Goal: Task Accomplishment & Management: Manage account settings

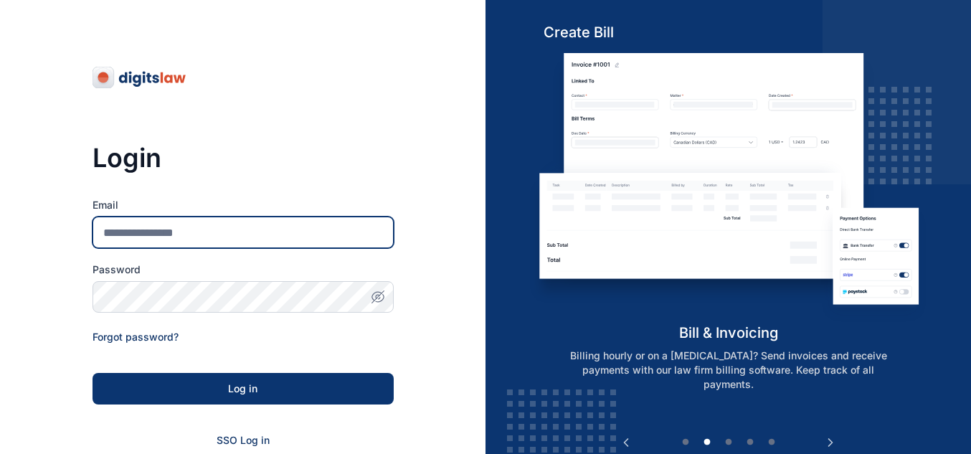
type input "**********"
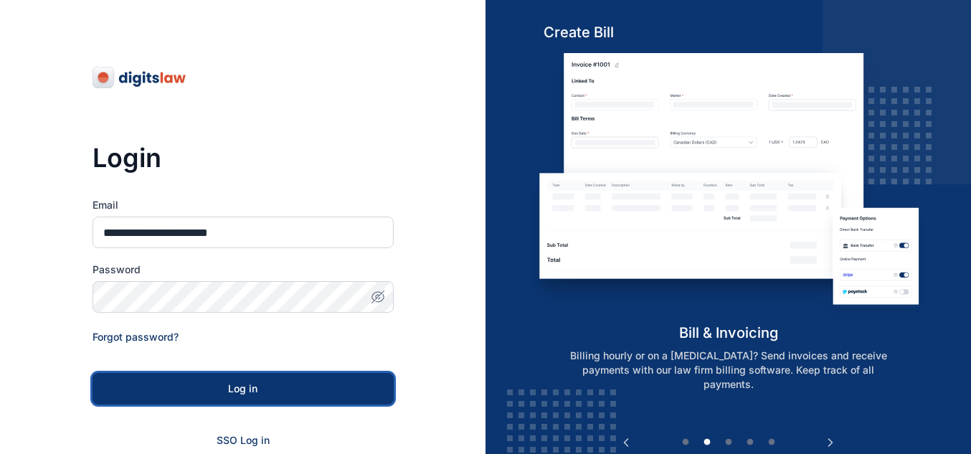
click at [297, 386] on div "Log in" at bounding box center [242, 388] width 255 height 14
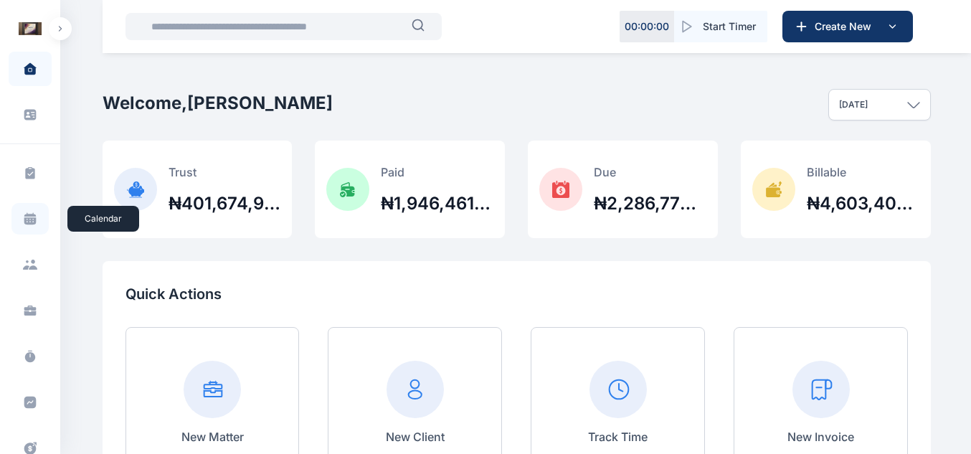
click at [28, 219] on icon at bounding box center [30, 218] width 14 height 14
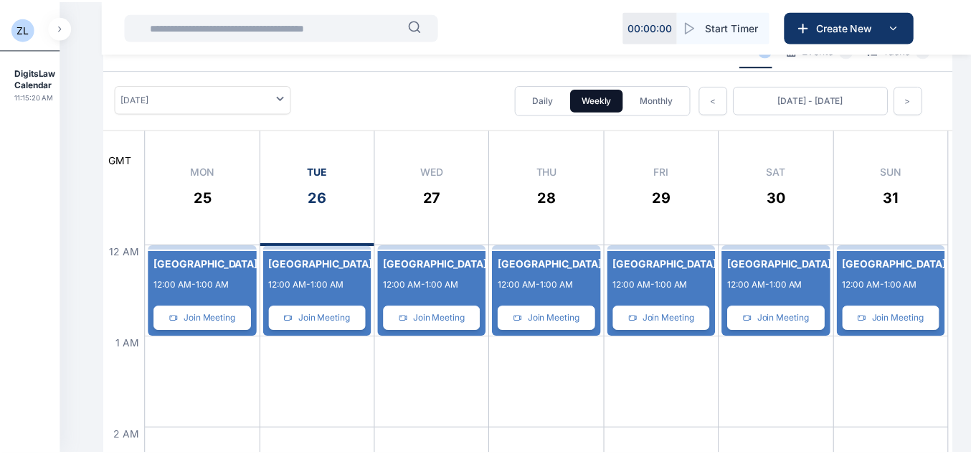
scroll to position [77, 0]
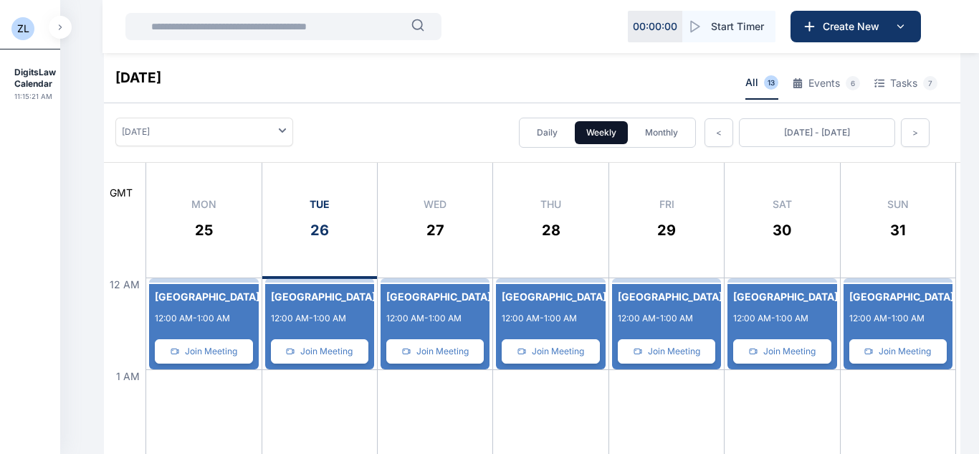
click at [219, 305] on div "New Event Center 12:00 AM - 1:00 AM Join Meeting" at bounding box center [203, 329] width 109 height 91
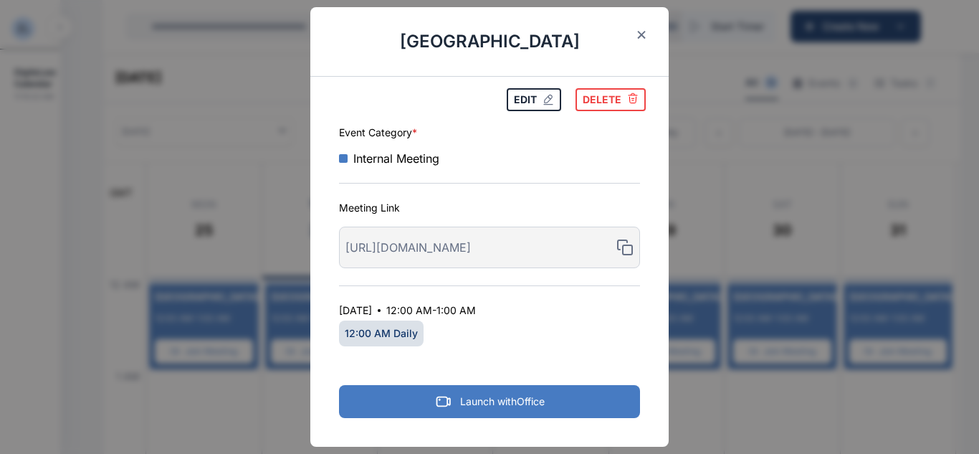
click at [626, 34] on h2 "[GEOGRAPHIC_DATA]" at bounding box center [489, 41] width 358 height 69
click at [637, 34] on icon "button" at bounding box center [641, 35] width 8 height 8
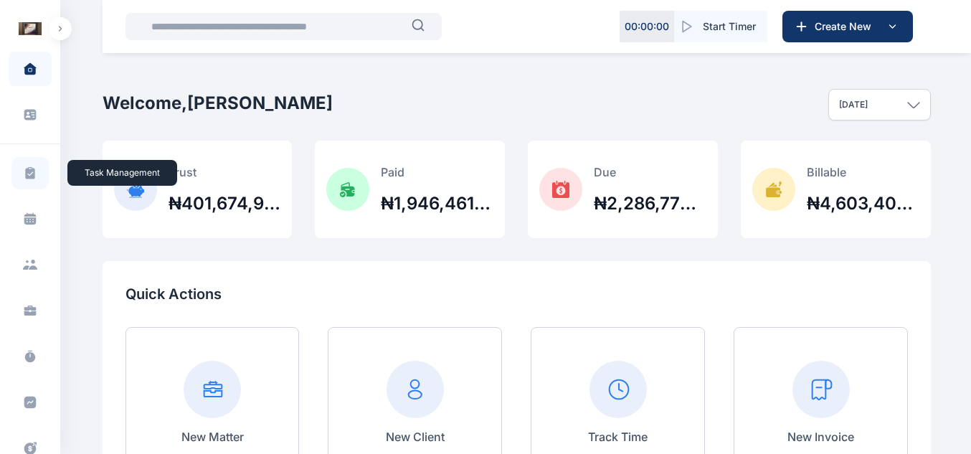
click at [27, 176] on icon at bounding box center [29, 172] width 9 height 12
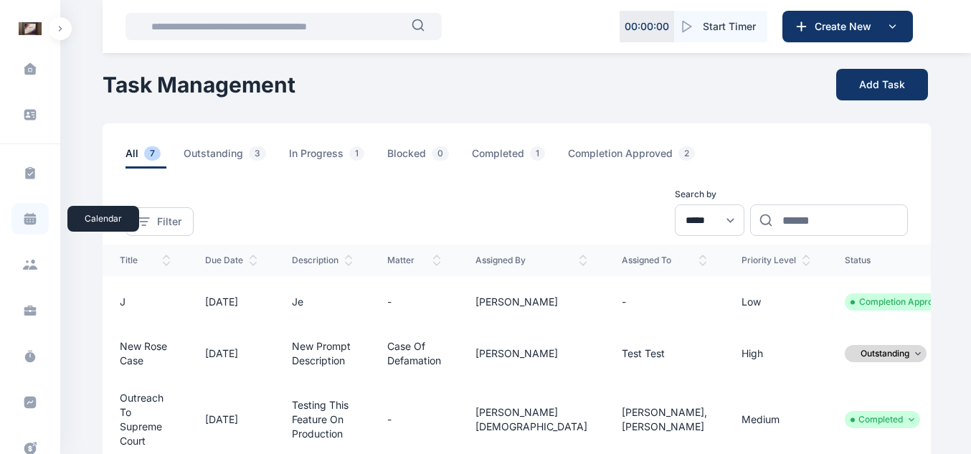
click at [34, 226] on span at bounding box center [29, 219] width 37 height 32
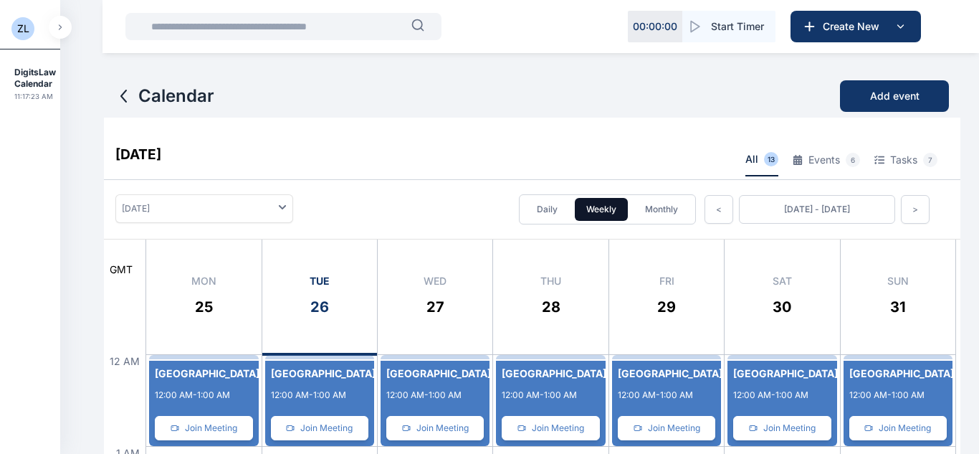
click at [829, 171] on button "Events 6" at bounding box center [826, 164] width 67 height 24
click at [900, 173] on button "Tasks 7" at bounding box center [906, 164] width 63 height 24
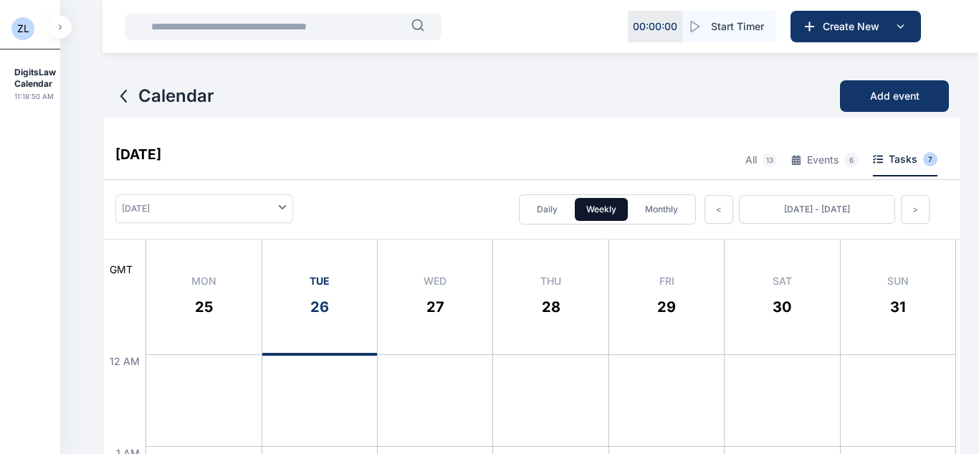
click at [657, 209] on button "Monthly" at bounding box center [662, 209] width 56 height 23
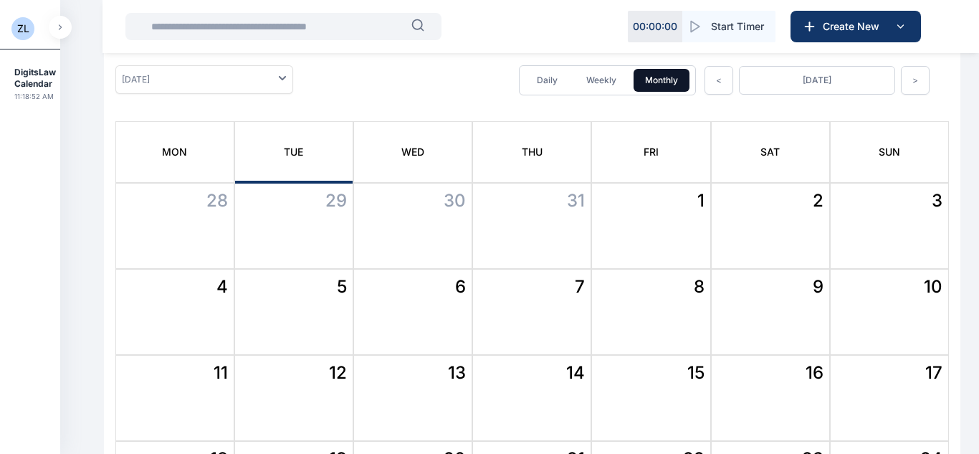
scroll to position [2, 0]
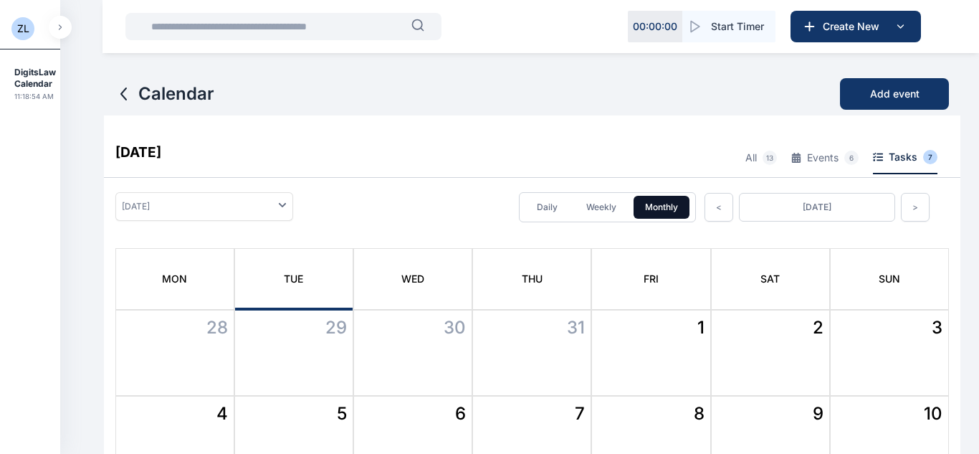
click at [721, 216] on button "<" at bounding box center [719, 207] width 29 height 29
click at [904, 204] on button ">" at bounding box center [915, 207] width 29 height 29
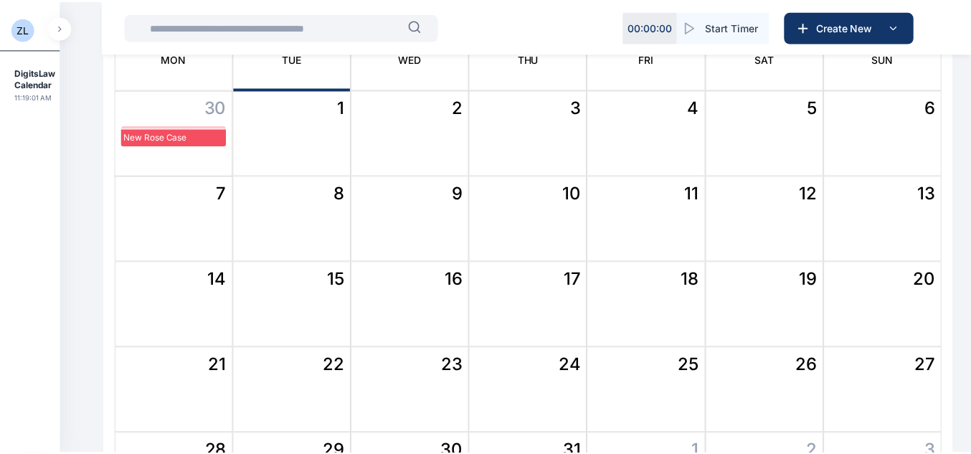
scroll to position [223, 0]
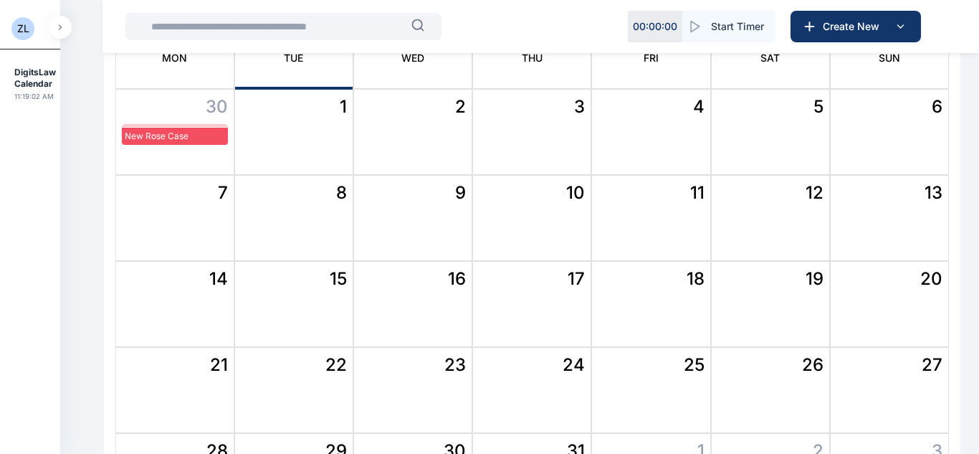
click at [171, 131] on div "New Rose Case" at bounding box center [175, 136] width 106 height 17
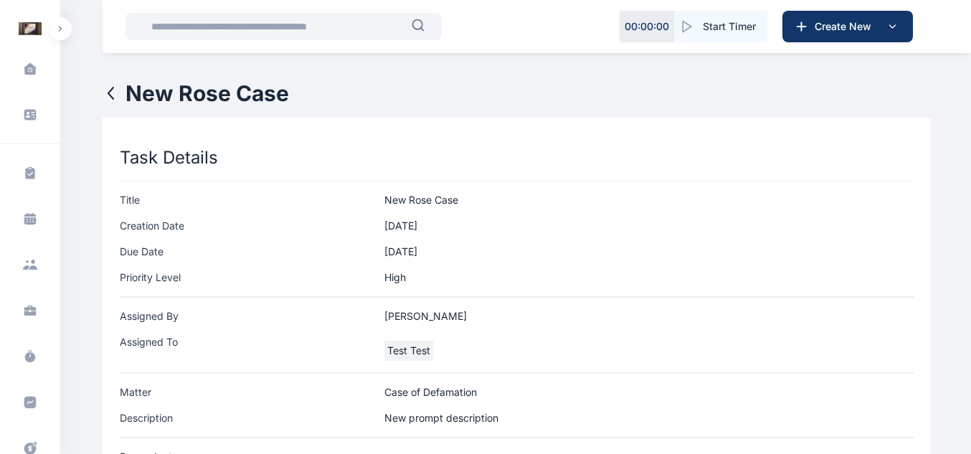
click at [110, 92] on icon at bounding box center [111, 93] width 17 height 17
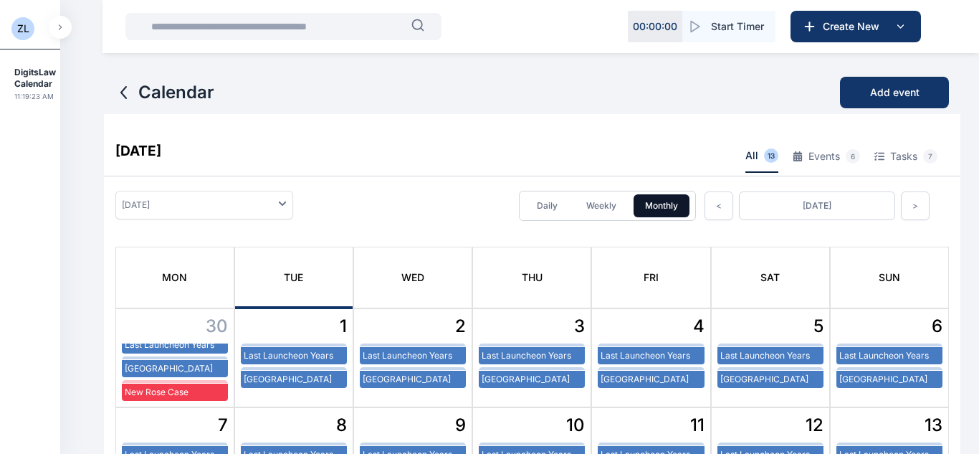
scroll to position [3, 0]
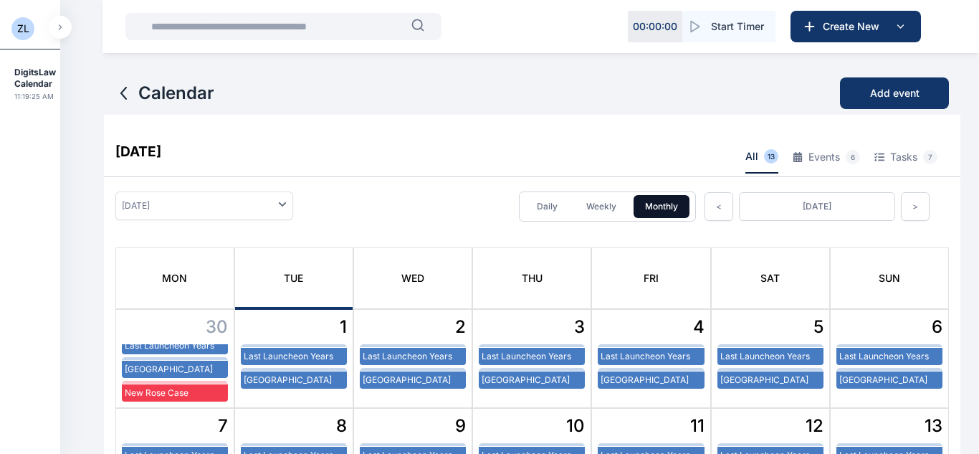
click at [821, 152] on button "Events 6" at bounding box center [826, 161] width 67 height 24
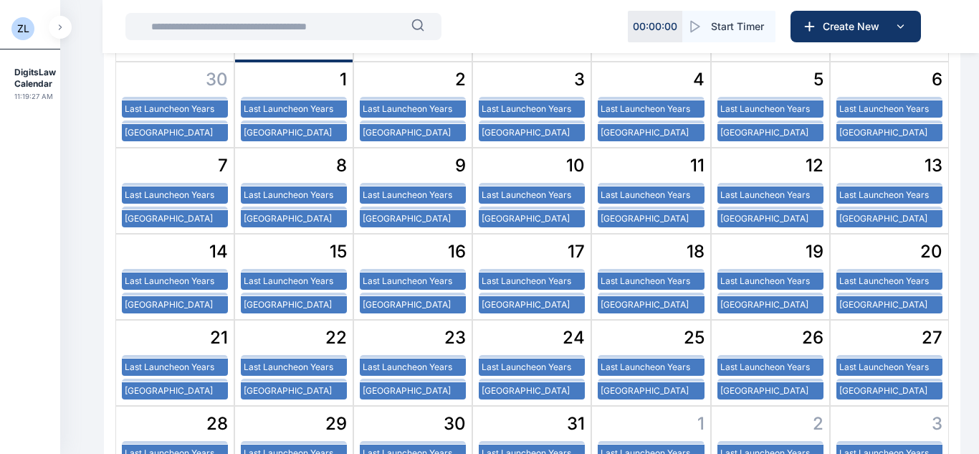
scroll to position [0, 0]
